Goal: Navigation & Orientation: Go to known website

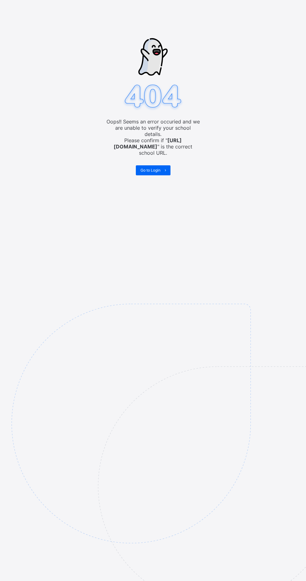
click at [166, 165] on span at bounding box center [166, 170] width 10 height 10
click at [1, 97] on div "Oops!! Seems an error occuried and we are unable to verify your school details.…" at bounding box center [153, 290] width 306 height 581
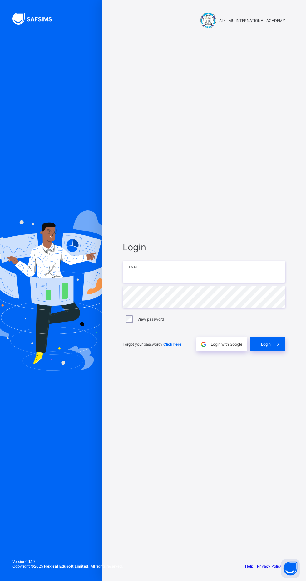
click at [156, 283] on input "email" at bounding box center [204, 272] width 163 height 22
type input "**********"
